Goal: Navigation & Orientation: Find specific page/section

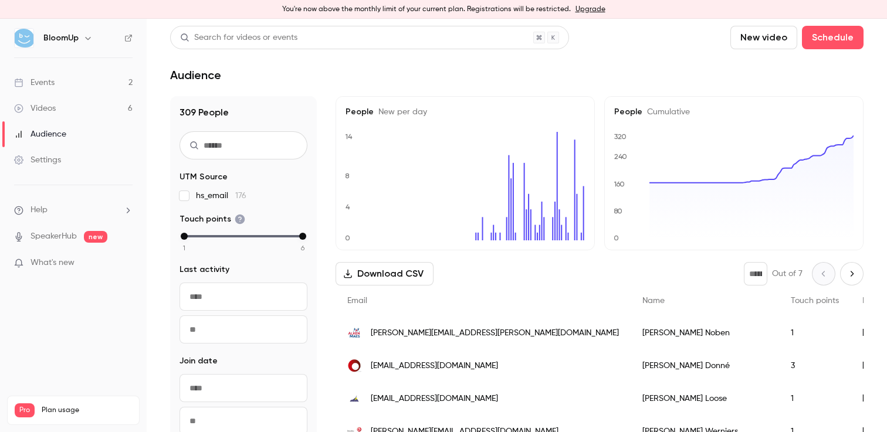
click at [79, 84] on link "Events 2" at bounding box center [73, 83] width 147 height 26
